Goal: Task Accomplishment & Management: Manage account settings

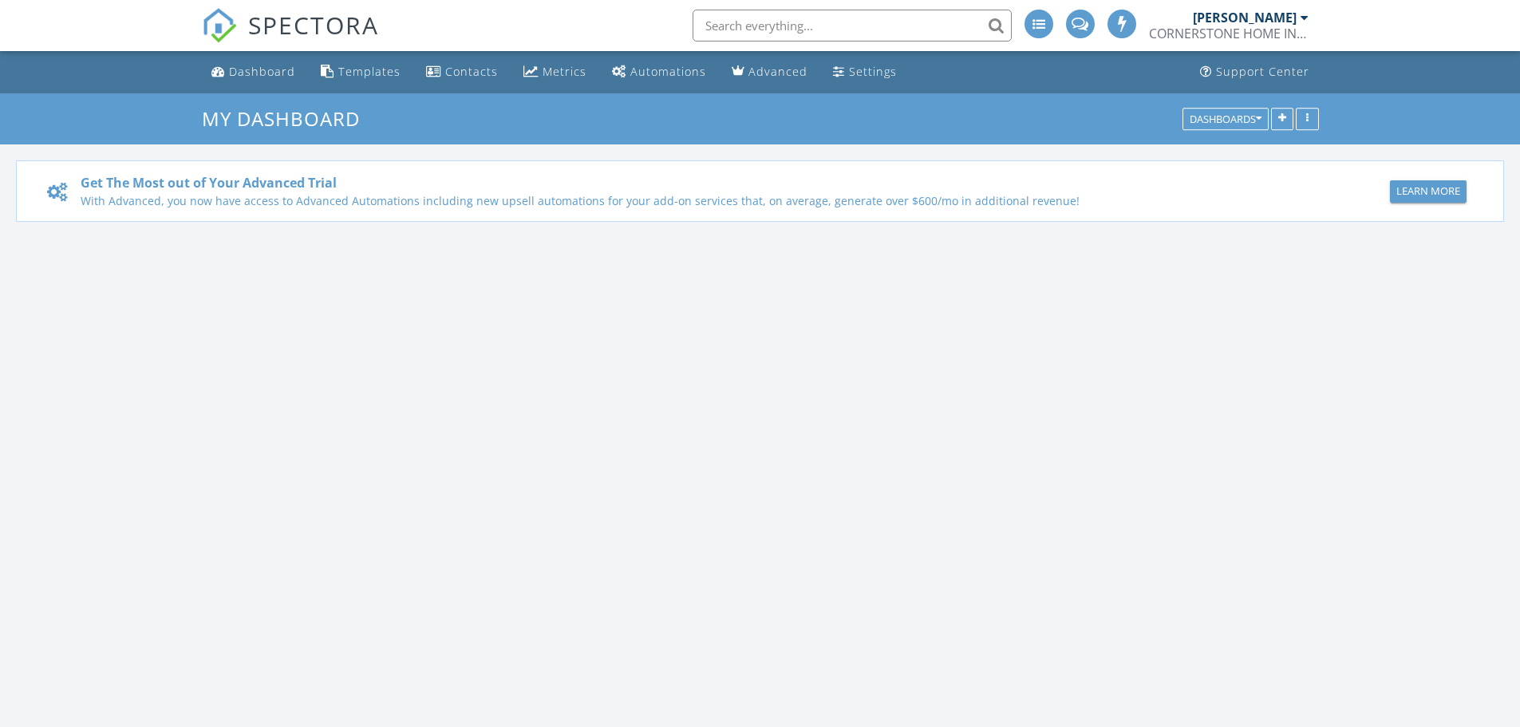
scroll to position [1477, 1545]
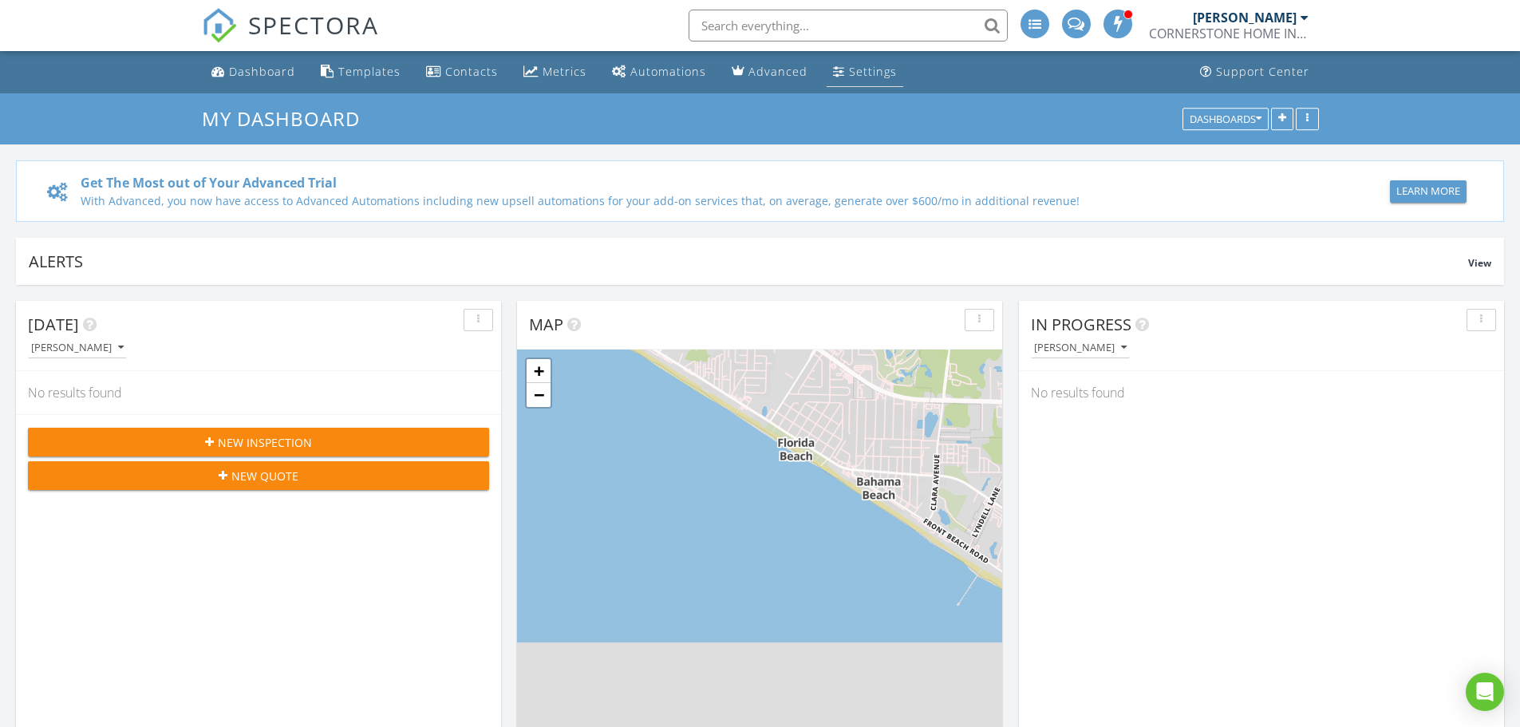
click at [859, 72] on div "Settings" at bounding box center [873, 71] width 48 height 15
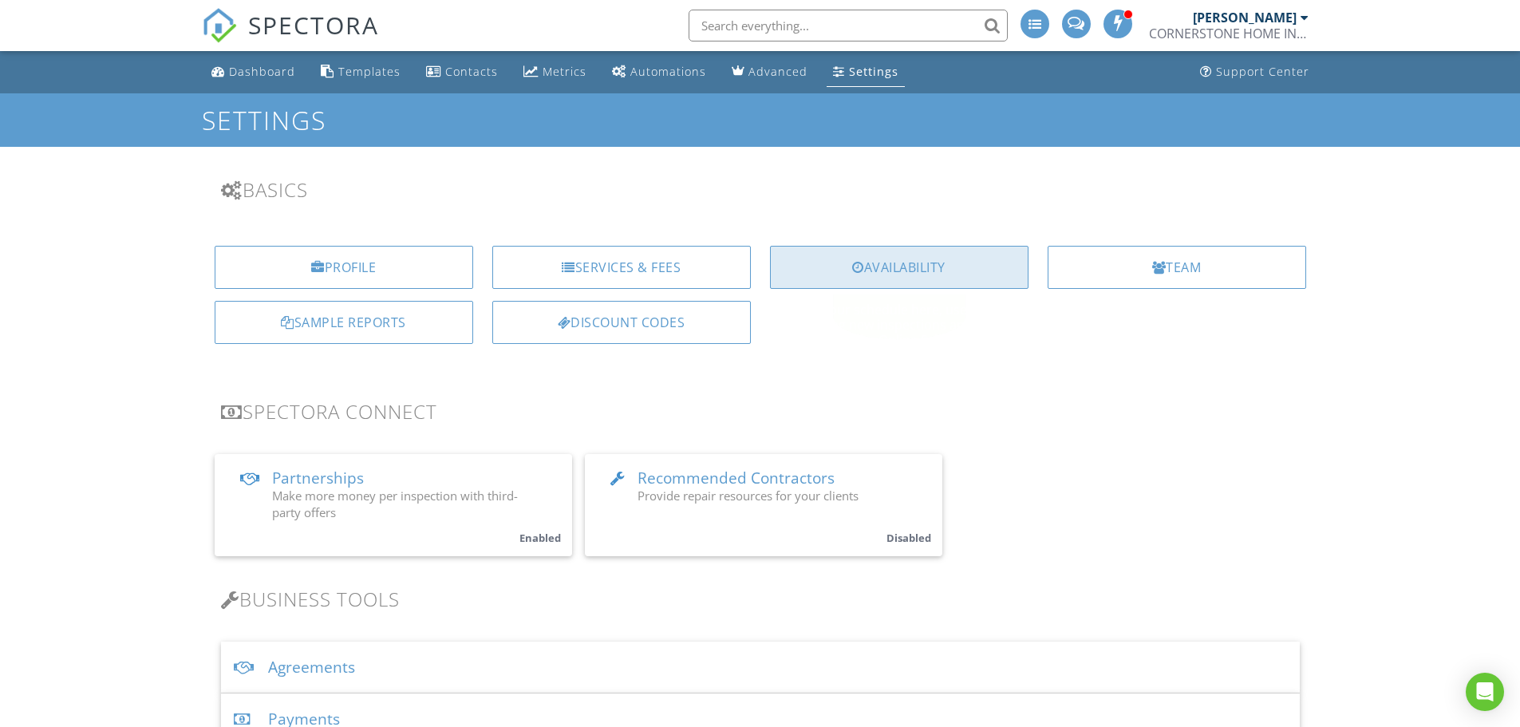
click at [824, 267] on div "Availability" at bounding box center [899, 267] width 259 height 43
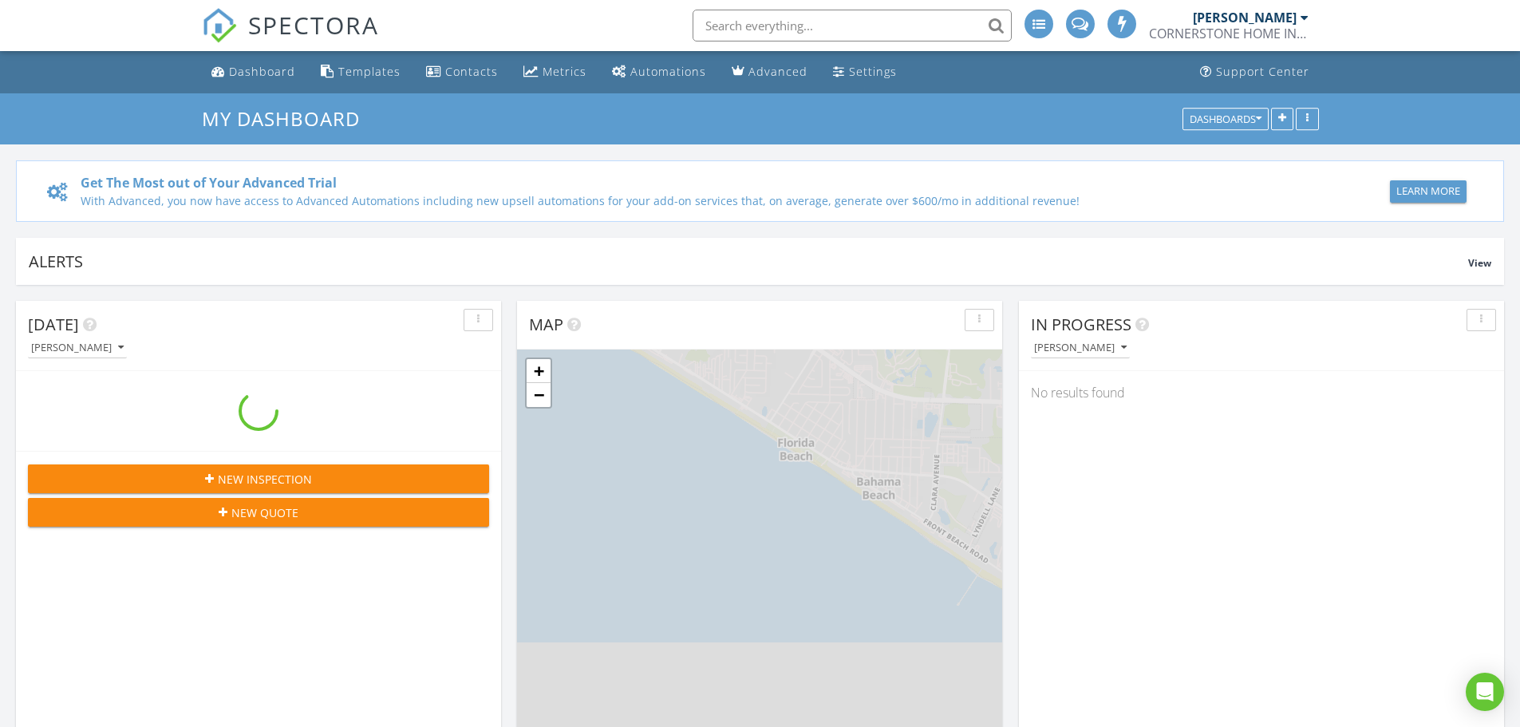
scroll to position [1477, 1545]
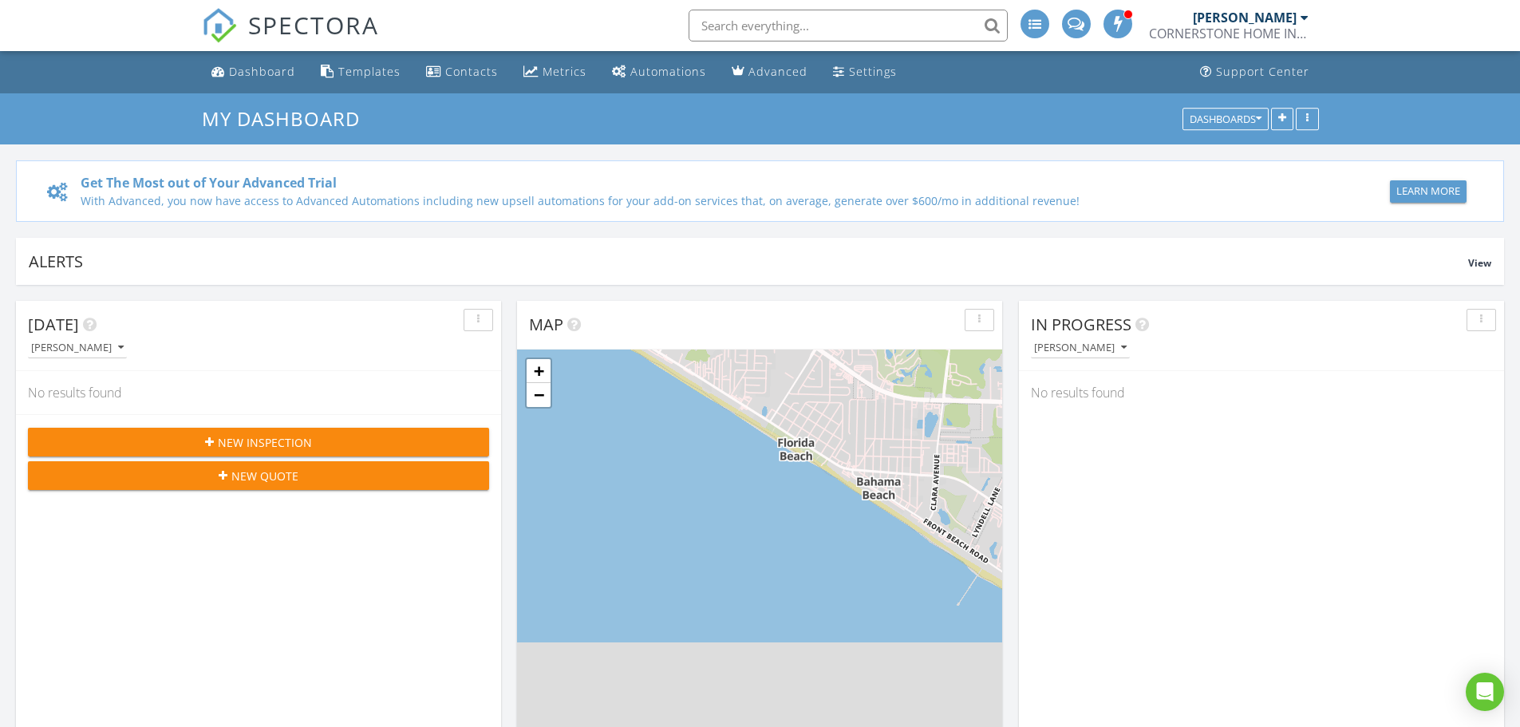
click at [1120, 26] on span at bounding box center [1119, 23] width 16 height 14
